Goal: Task Accomplishment & Management: Use online tool/utility

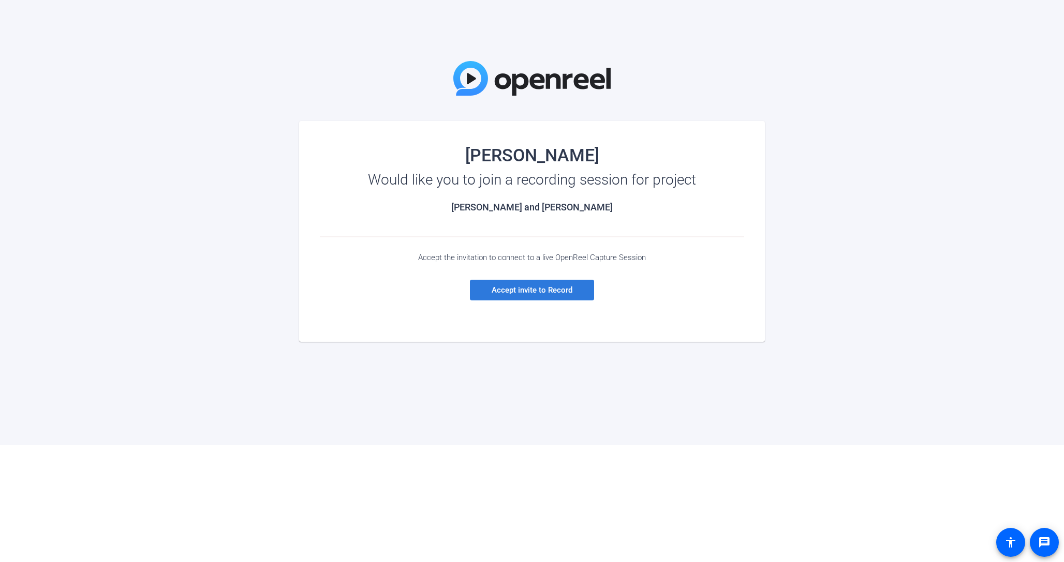
click at [548, 291] on span "Accept invite to Record" at bounding box center [531, 290] width 81 height 9
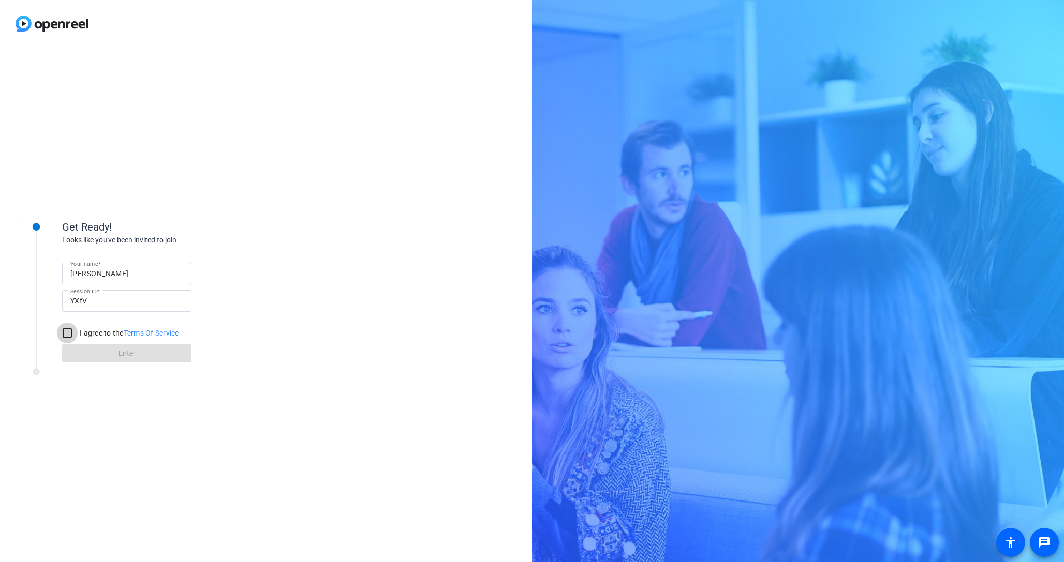
click at [68, 335] on input "I agree to the Terms Of Service" at bounding box center [67, 333] width 21 height 21
checkbox input "true"
click at [104, 353] on span at bounding box center [126, 353] width 129 height 25
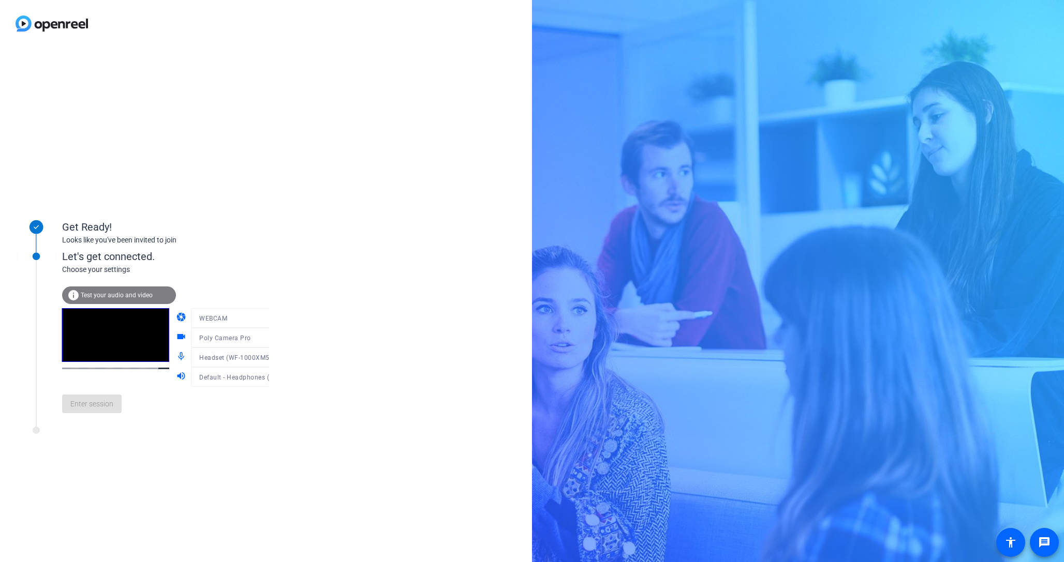
click at [260, 323] on mat-form-field "WEBCAM" at bounding box center [240, 318] width 99 height 20
click at [273, 340] on icon at bounding box center [279, 338] width 12 height 12
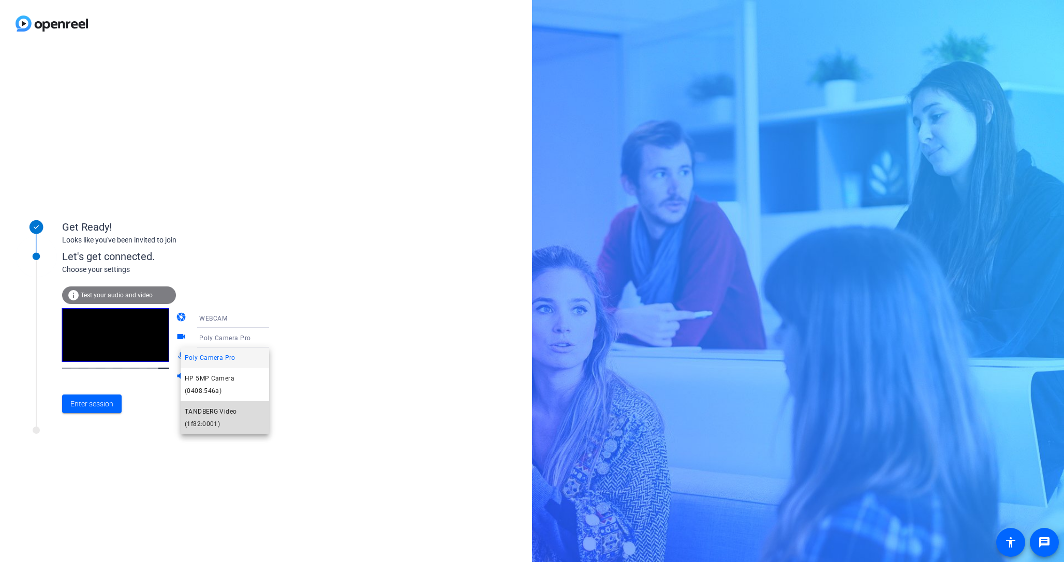
click at [210, 413] on span "TANDBERG Video (1f82:0001)" at bounding box center [225, 418] width 80 height 25
click at [273, 321] on icon at bounding box center [279, 318] width 12 height 12
click at [257, 321] on div at bounding box center [532, 281] width 1064 height 562
click at [273, 378] on icon at bounding box center [279, 377] width 12 height 12
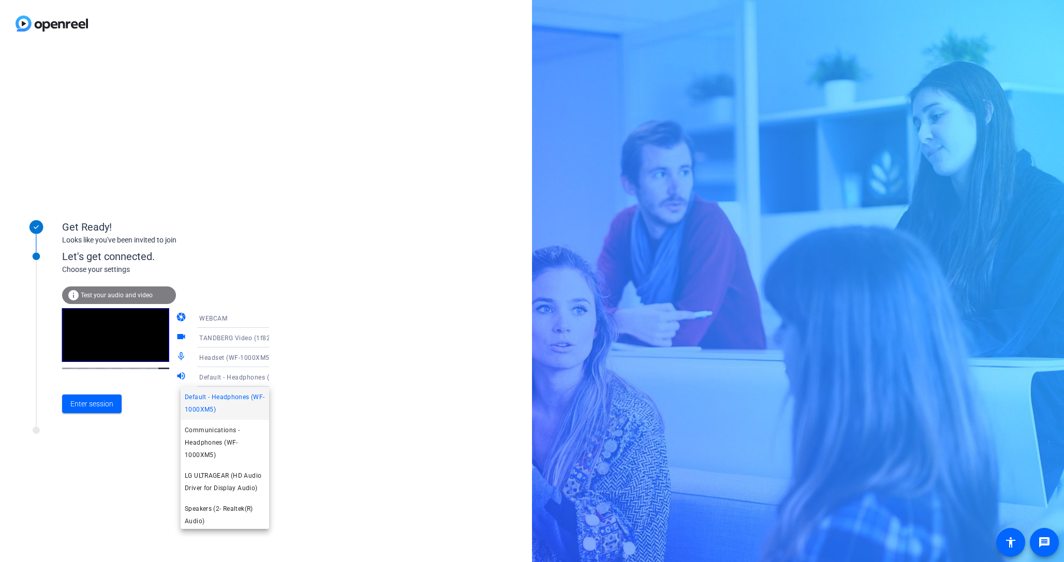
drag, startPoint x: 303, startPoint y: 372, endPoint x: 275, endPoint y: 365, distance: 28.2
click at [303, 371] on div at bounding box center [532, 281] width 1064 height 562
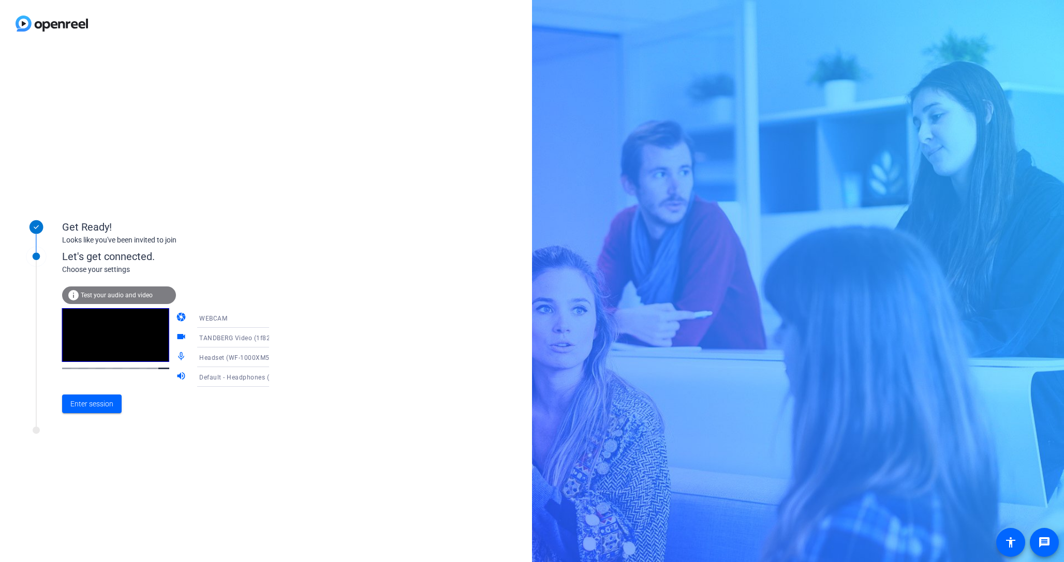
click at [277, 358] on icon at bounding box center [279, 357] width 5 height 3
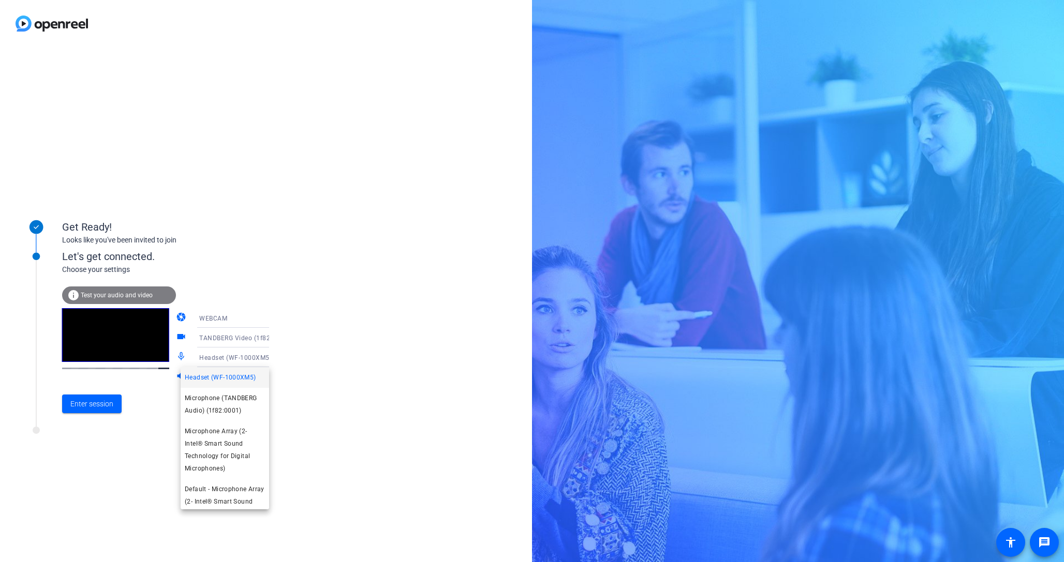
click at [353, 386] on div at bounding box center [532, 281] width 1064 height 562
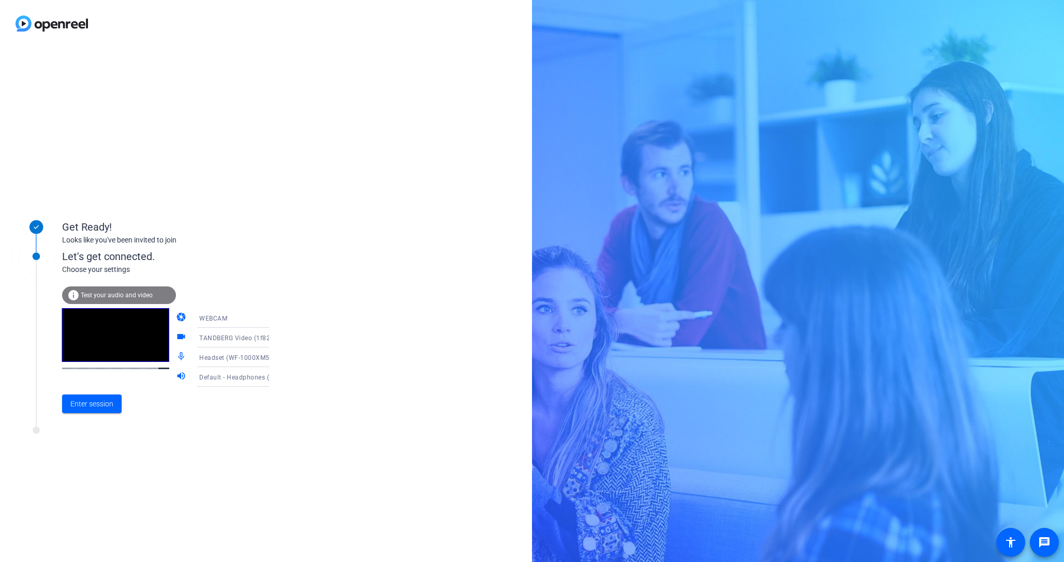
click at [242, 374] on span "Default - Headphones (WF-1000XM5)" at bounding box center [255, 377] width 113 height 8
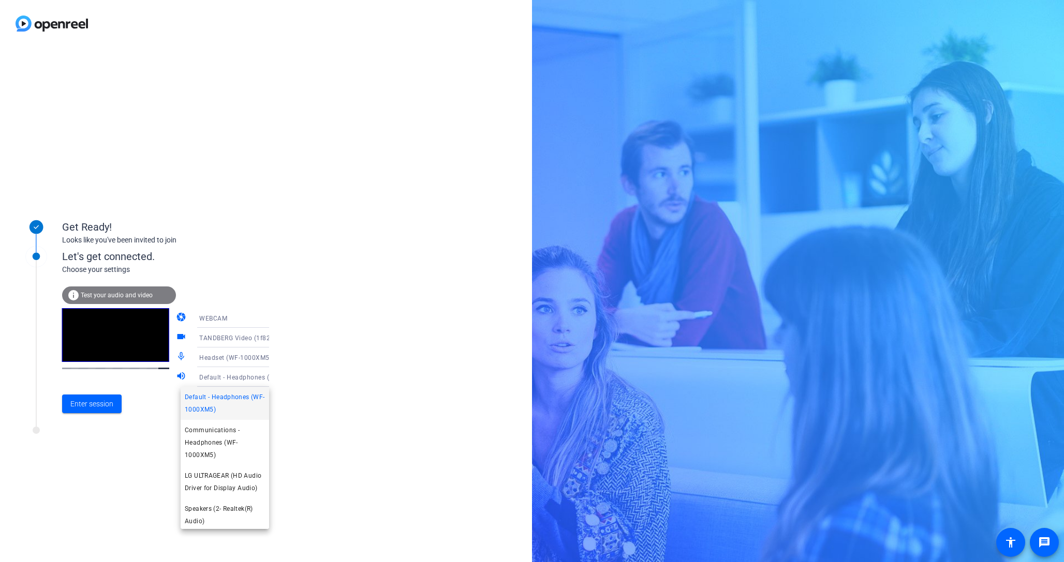
click at [389, 427] on div at bounding box center [532, 281] width 1064 height 562
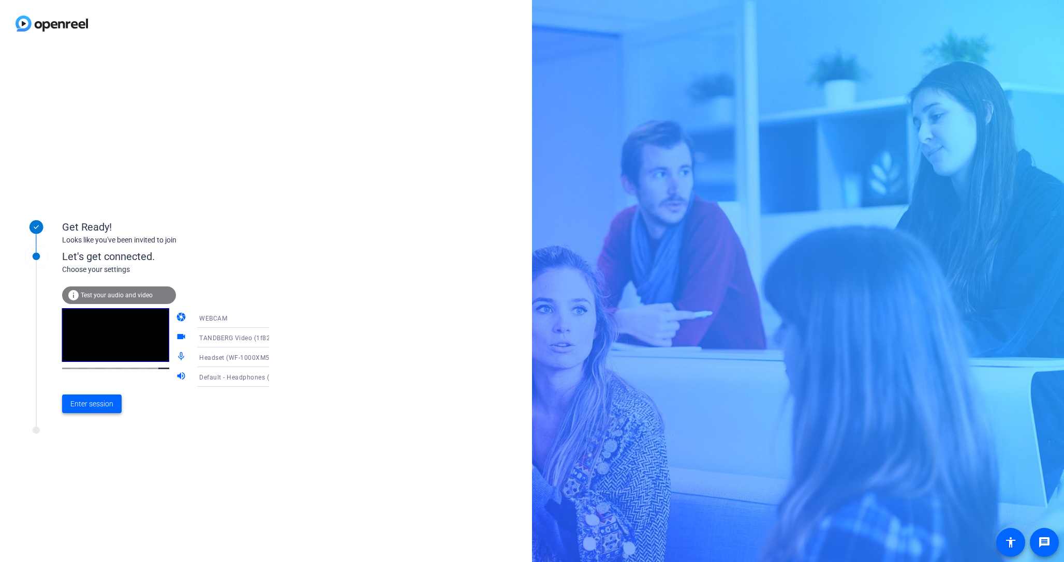
click at [108, 404] on span "Enter session" at bounding box center [91, 404] width 43 height 11
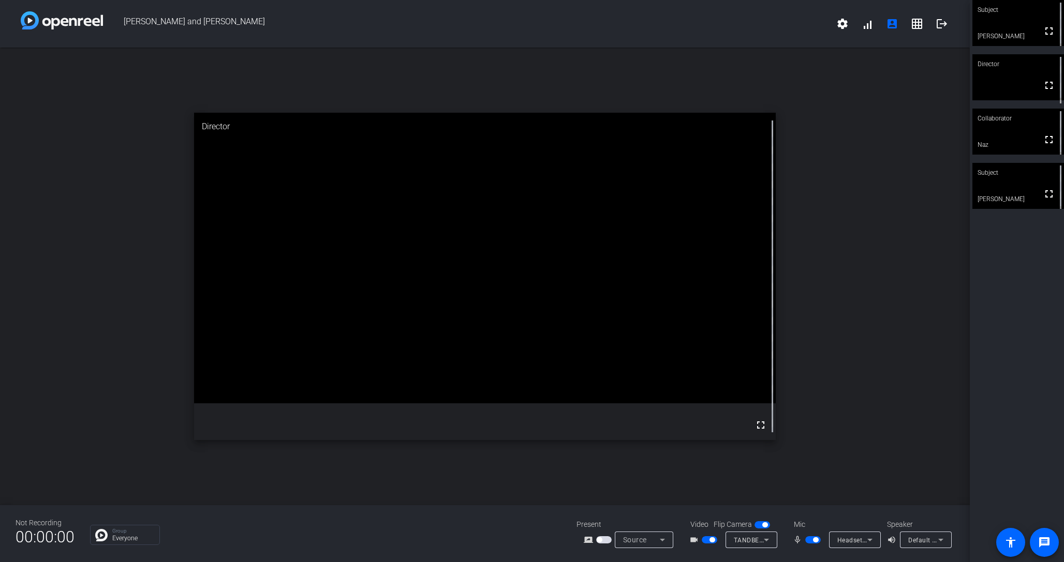
click at [760, 526] on span "button" at bounding box center [762, 524] width 16 height 7
click at [943, 539] on icon at bounding box center [940, 540] width 12 height 12
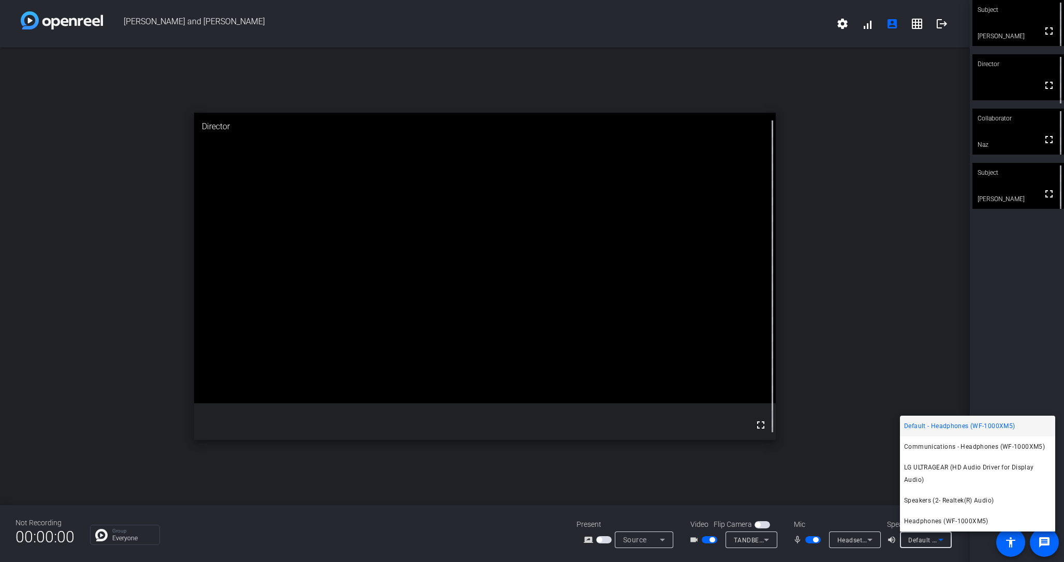
click at [408, 528] on div at bounding box center [532, 281] width 1064 height 562
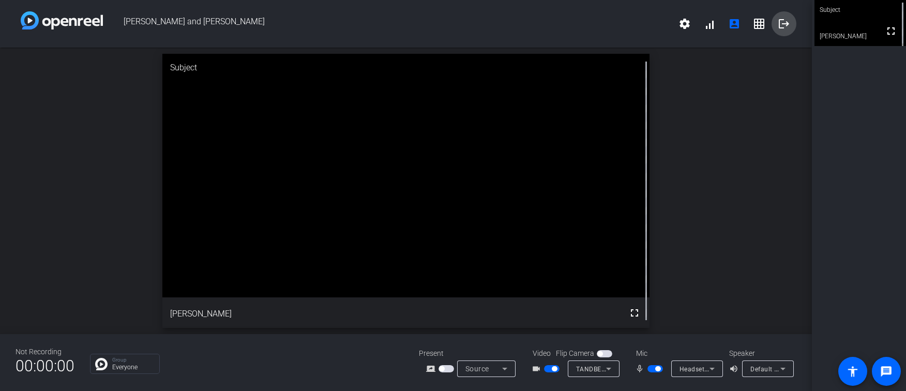
click at [785, 27] on mat-icon "logout" at bounding box center [784, 24] width 12 height 12
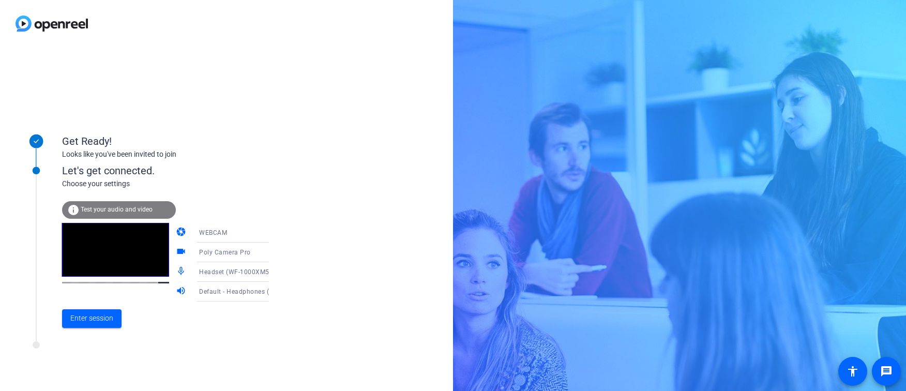
click at [860, 187] on div "Get Ready! Looks like you've been invited to join Let's get connected. Choose y…" at bounding box center [453, 195] width 906 height 391
